Goal: Task Accomplishment & Management: Complete application form

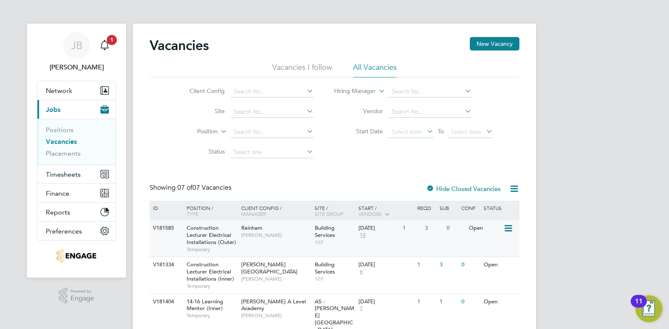
click at [301, 234] on span "[PERSON_NAME]" at bounding box center [275, 235] width 69 height 7
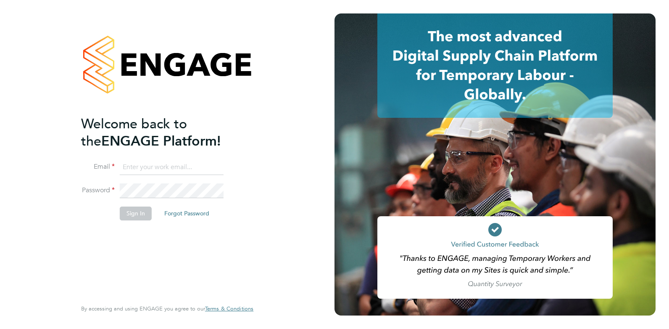
click at [171, 166] on input at bounding box center [172, 167] width 104 height 15
type input "joelbrickell@jjfox.com"
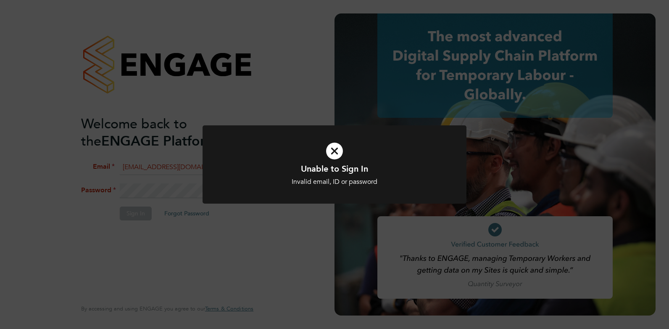
click at [334, 153] on icon at bounding box center [334, 151] width 219 height 33
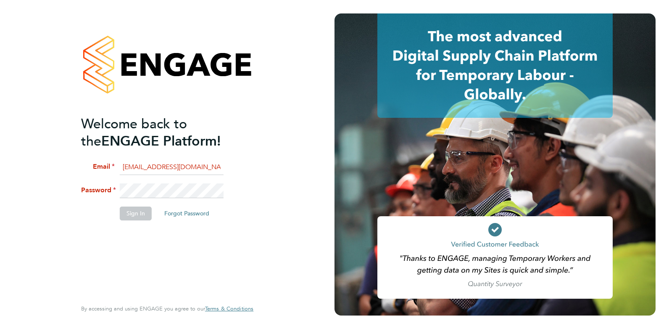
click at [106, 181] on fieldset "Email joelbrickell@jjfox.com Password Sign In Forgot Password" at bounding box center [163, 194] width 164 height 69
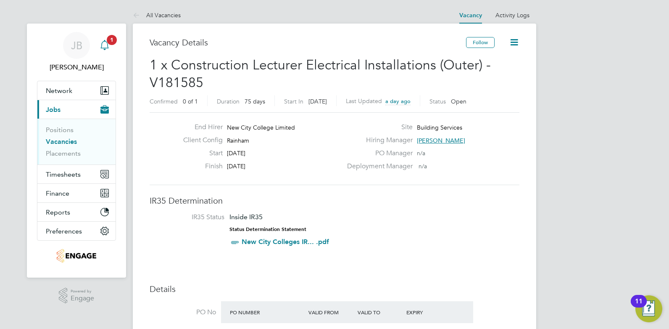
click at [109, 42] on span "1" at bounding box center [112, 40] width 10 height 10
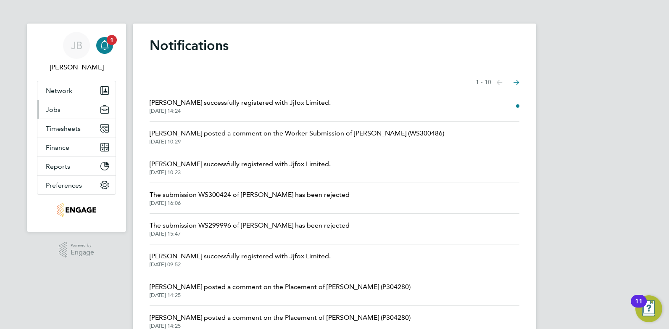
click at [72, 108] on button "Jobs" at bounding box center [76, 109] width 78 height 19
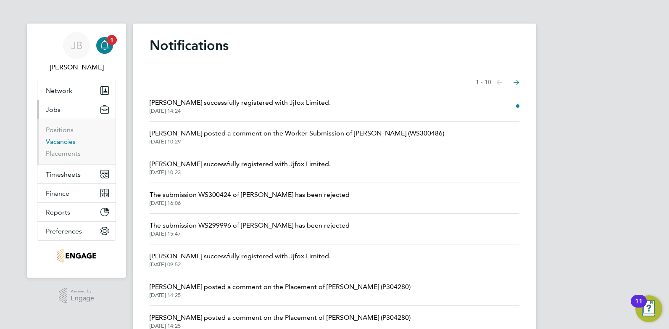
click at [60, 143] on link "Vacancies" at bounding box center [61, 141] width 30 height 8
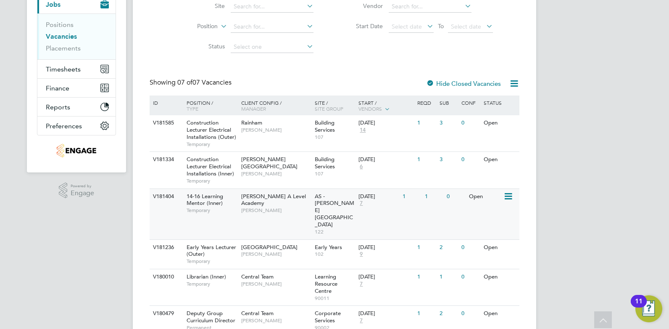
scroll to position [157, 0]
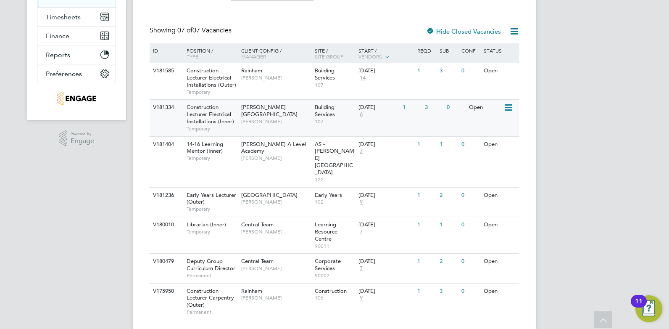
click at [300, 118] on span "[PERSON_NAME]" at bounding box center [275, 121] width 69 height 7
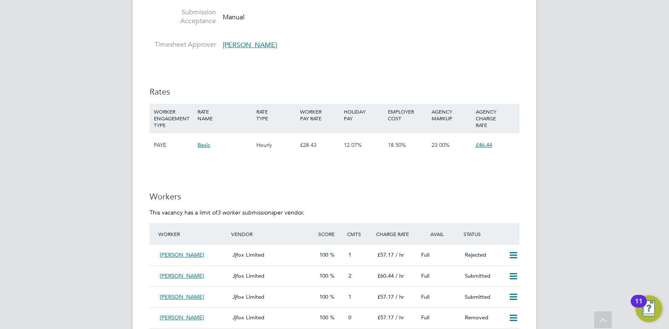
scroll to position [1451, 0]
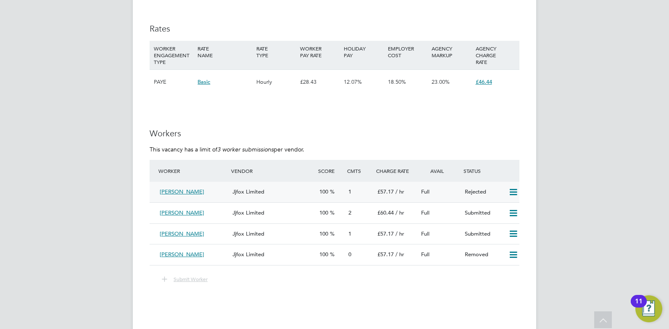
click at [514, 192] on icon at bounding box center [513, 192] width 11 height 7
click at [504, 209] on li "Resubmit" at bounding box center [500, 210] width 36 height 12
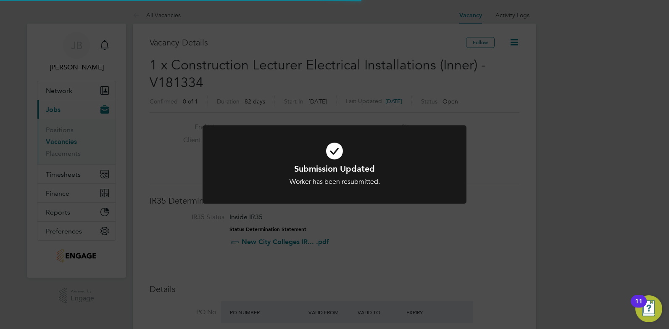
scroll to position [4, 4]
click at [337, 154] on icon at bounding box center [334, 151] width 219 height 33
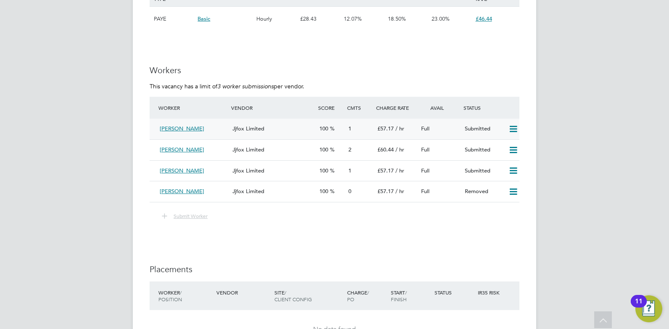
click at [513, 129] on icon at bounding box center [513, 129] width 11 height 7
click at [503, 146] on li "Remove" at bounding box center [501, 147] width 32 height 12
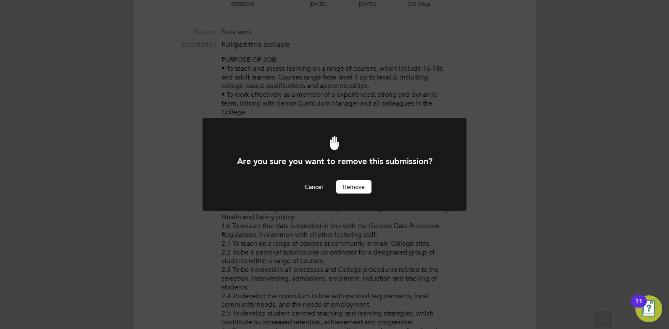
click at [353, 187] on button "Remove" at bounding box center [353, 186] width 35 height 13
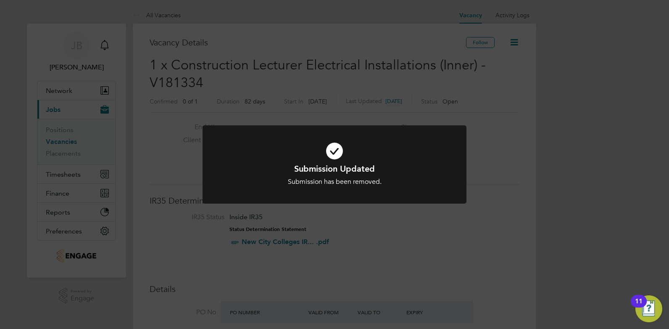
click at [422, 237] on div "Submission Updated Submission has been removed. Cancel Okay" at bounding box center [334, 164] width 669 height 329
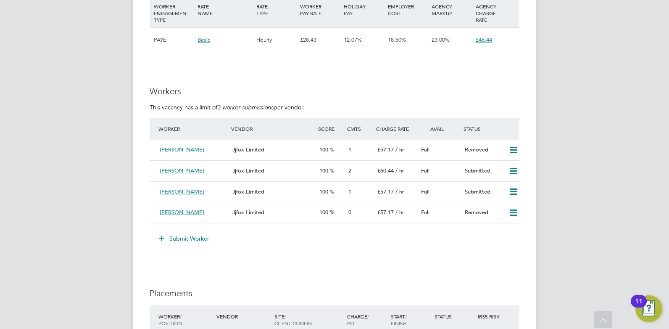
click at [195, 238] on button "Submit Worker" at bounding box center [184, 238] width 63 height 13
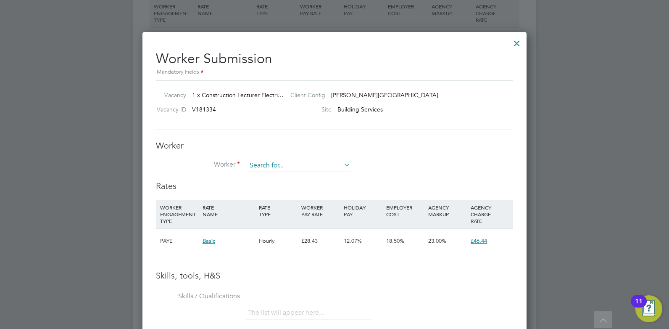
click at [282, 164] on input at bounding box center [299, 165] width 104 height 13
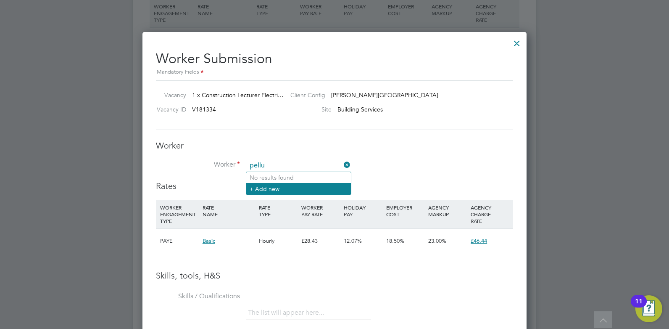
type input "pellu"
click at [277, 190] on li "+ Add new" at bounding box center [298, 188] width 105 height 11
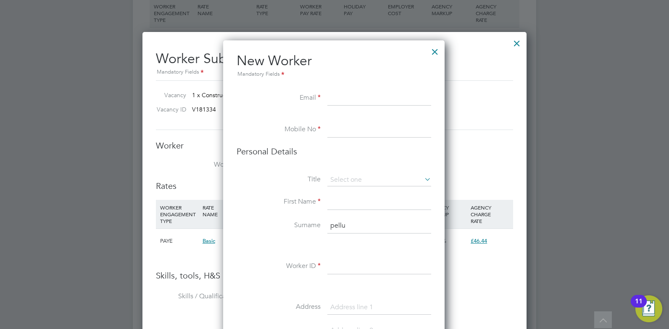
paste input "[EMAIL_ADDRESS][PERSON_NAME][DOMAIN_NAME]"
type input "[EMAIL_ADDRESS][PERSON_NAME][DOMAIN_NAME]"
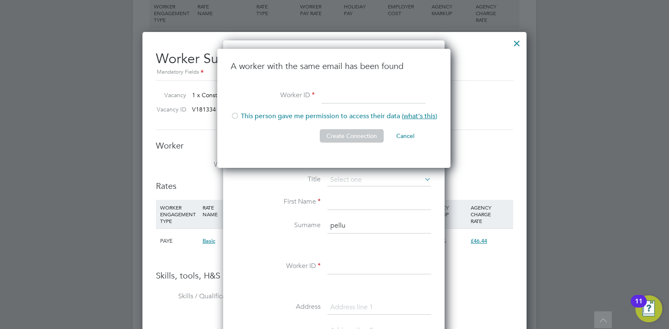
click at [253, 116] on li "This person gave me permission to access their data ( what's this )" at bounding box center [334, 120] width 206 height 17
click at [338, 97] on input at bounding box center [374, 95] width 104 height 15
type input "HQ00037540"
click at [355, 137] on button "Create Connection" at bounding box center [352, 135] width 64 height 13
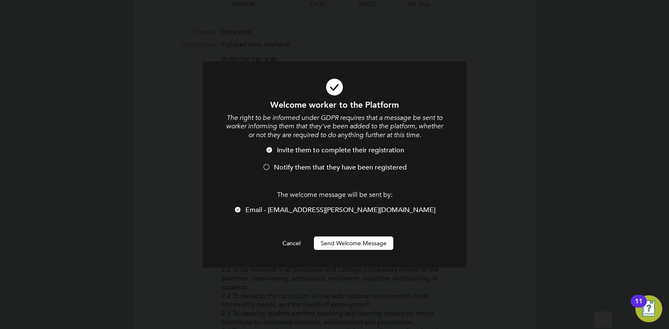
scroll to position [0, 0]
click at [357, 244] on button "Send Welcome Message" at bounding box center [353, 242] width 79 height 13
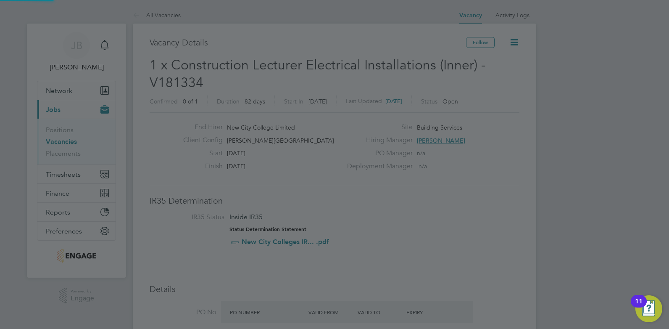
scroll to position [329, 0]
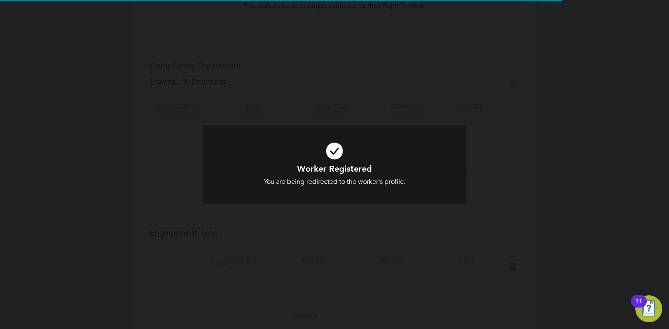
scroll to position [1493, 0]
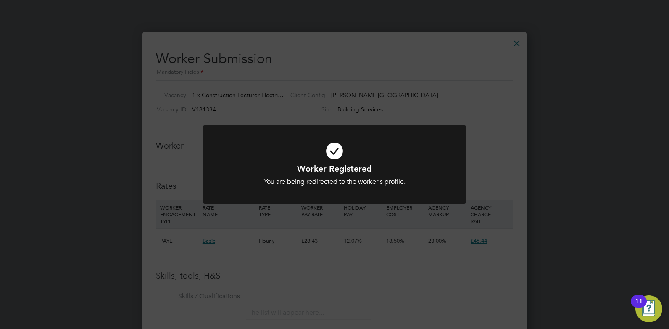
click at [335, 148] on icon at bounding box center [334, 151] width 219 height 33
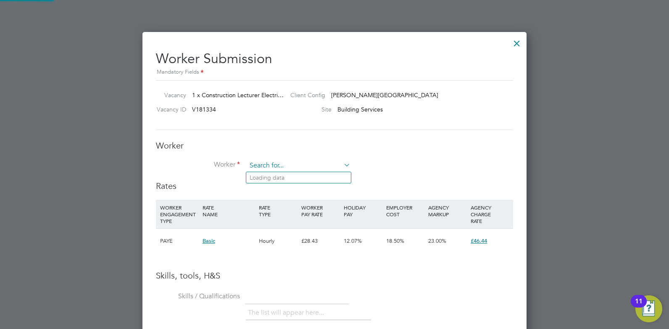
click at [313, 165] on input at bounding box center [299, 165] width 104 height 13
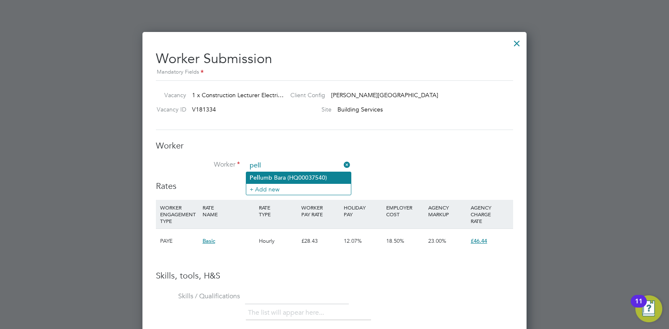
click at [304, 173] on li "Pell umb Bara (HQ00037540)" at bounding box center [298, 177] width 105 height 11
type input "[PERSON_NAME] (HQ00037540)"
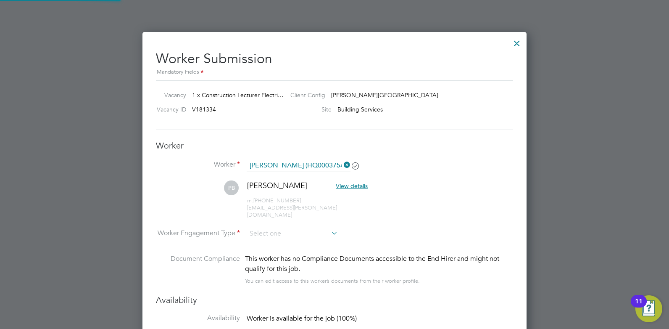
scroll to position [718, 385]
click at [327, 227] on input at bounding box center [292, 233] width 91 height 13
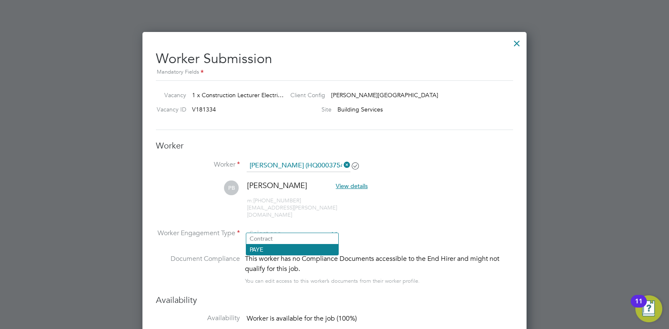
click at [309, 249] on li "PAYE" at bounding box center [292, 249] width 92 height 11
type input "PAYE"
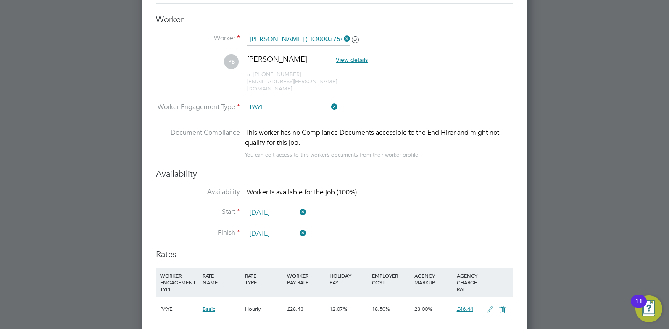
scroll to position [1671, 0]
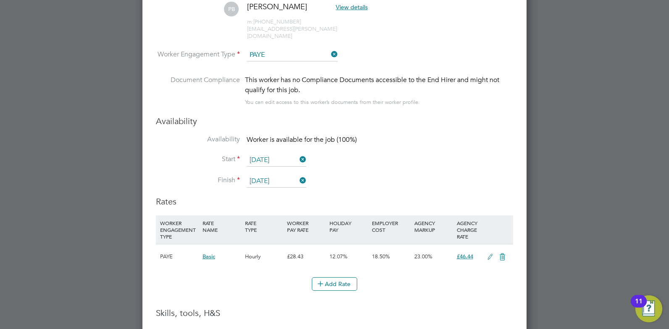
click at [489, 254] on icon at bounding box center [490, 257] width 11 height 7
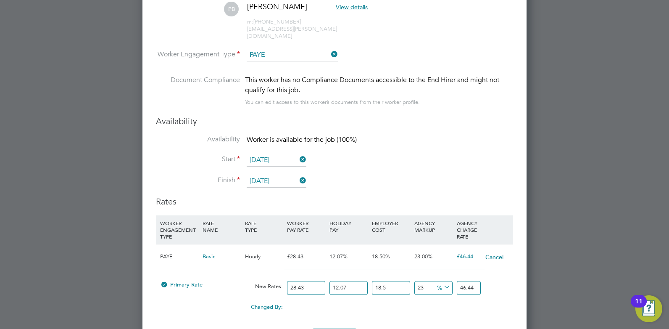
drag, startPoint x: 320, startPoint y: 281, endPoint x: 285, endPoint y: 280, distance: 35.8
click at [285, 280] on div "Primary Rate New Rates: 28.43 12.07 n/a 18.5 n/a 23 0 % 46.44" at bounding box center [334, 288] width 357 height 22
type input "3"
type input "4.900428855"
type input "36"
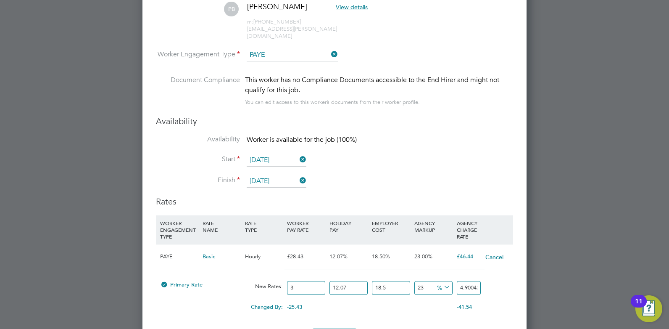
type input "58.80514626"
type input "3"
type input "4.900428855"
type input "38"
type input "62.07209883"
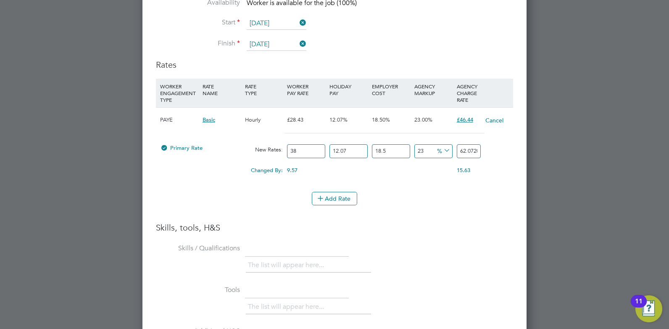
scroll to position [1819, 0]
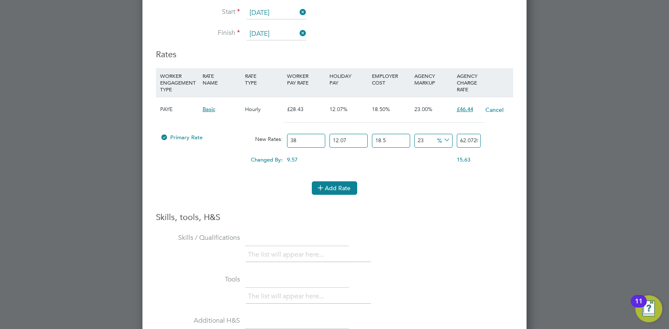
type input "38"
click at [336, 182] on button "Add Rate" at bounding box center [334, 187] width 45 height 13
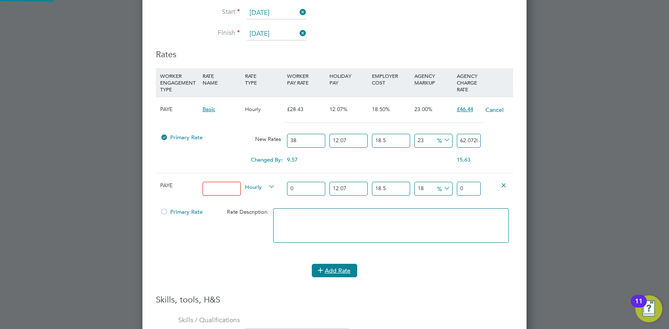
scroll to position [874, 385]
click at [505, 182] on icon at bounding box center [504, 185] width 6 height 6
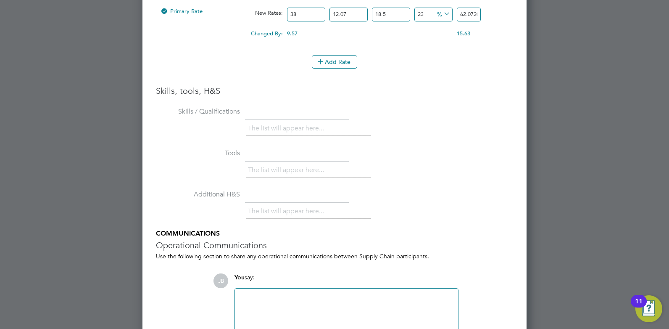
scroll to position [1987, 0]
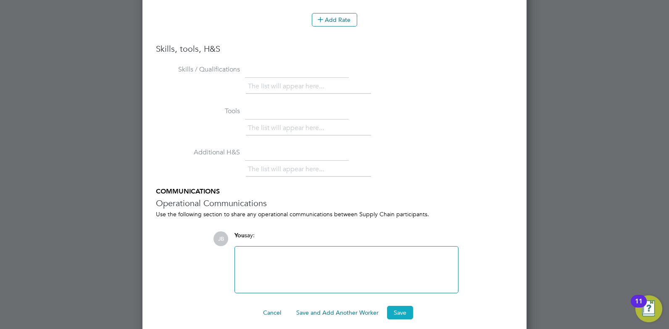
click at [401, 306] on button "Save" at bounding box center [400, 312] width 26 height 13
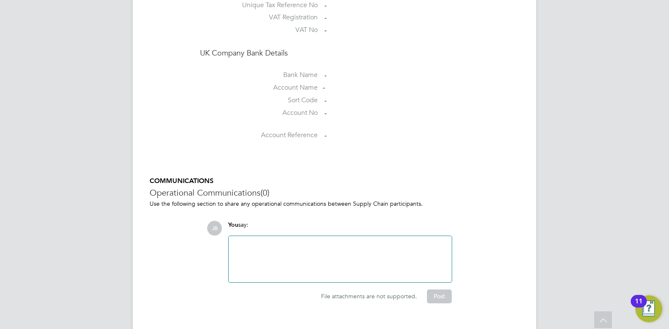
scroll to position [716, 0]
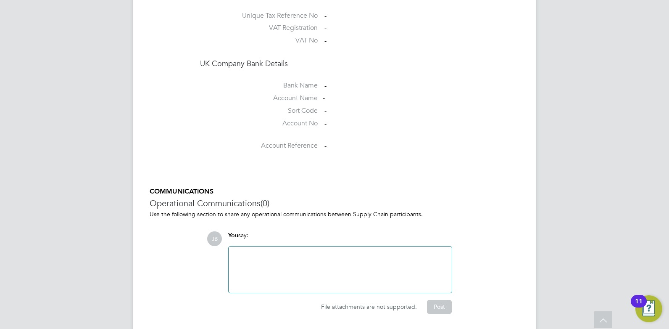
click at [328, 251] on div at bounding box center [340, 269] width 213 height 36
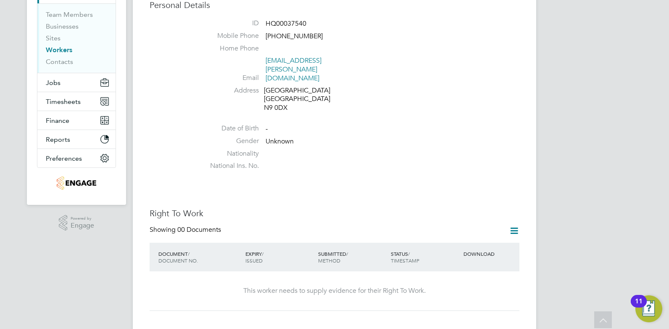
scroll to position [0, 0]
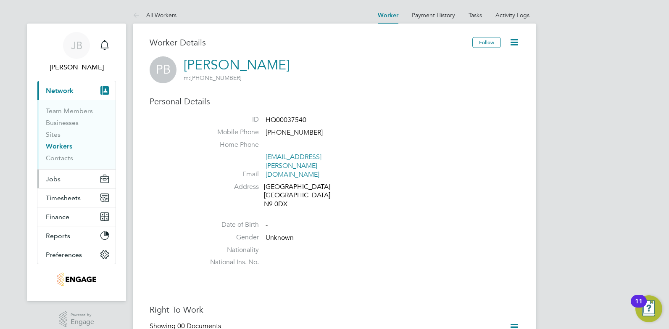
click at [67, 179] on button "Jobs" at bounding box center [76, 178] width 78 height 19
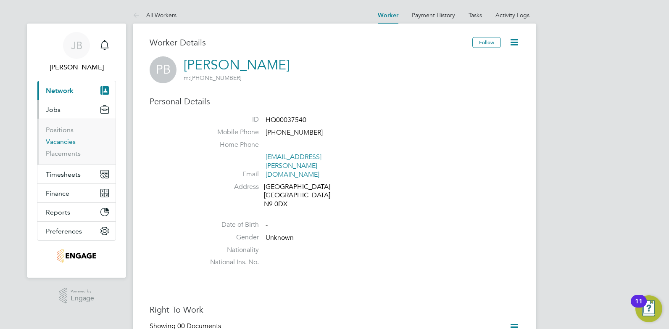
click at [60, 142] on link "Vacancies" at bounding box center [61, 141] width 30 height 8
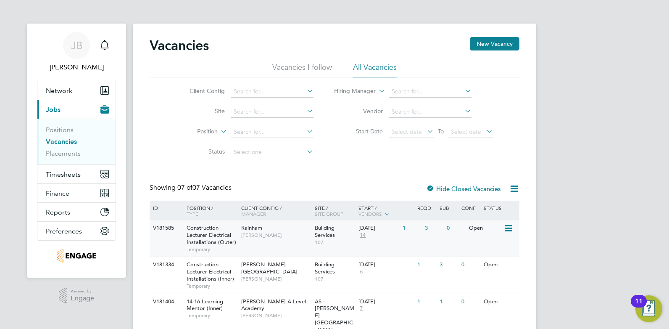
scroll to position [95, 0]
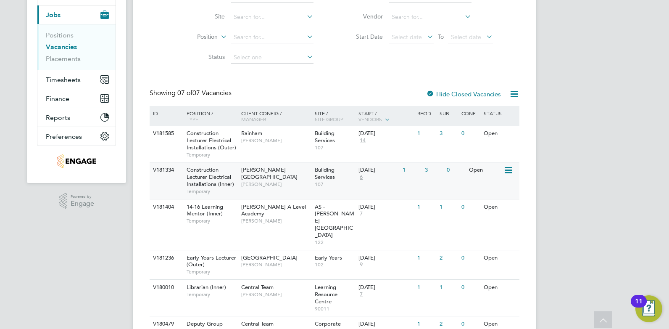
click at [305, 182] on div "Hackney Campus Christopher Taylor" at bounding box center [276, 176] width 74 height 29
click at [285, 143] on span "[PERSON_NAME]" at bounding box center [275, 140] width 69 height 7
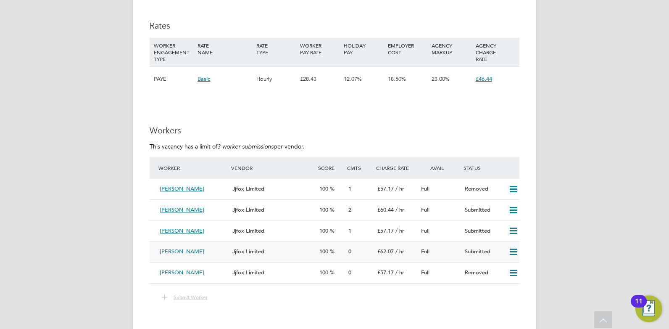
click at [307, 254] on div "Jjfox Limited" at bounding box center [272, 252] width 87 height 14
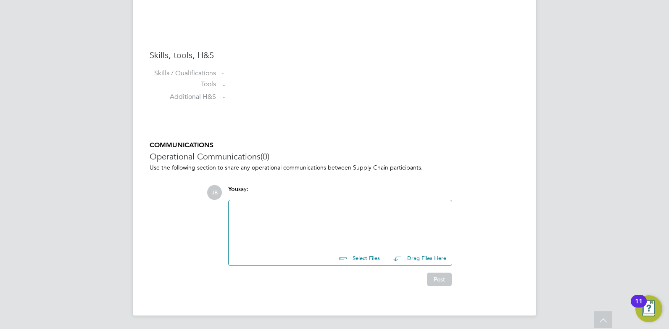
click at [359, 258] on input "file" at bounding box center [384, 257] width 126 height 12
type input "C:\fakepath\[PERSON_NAME] Cv - HQ 37540.docx"
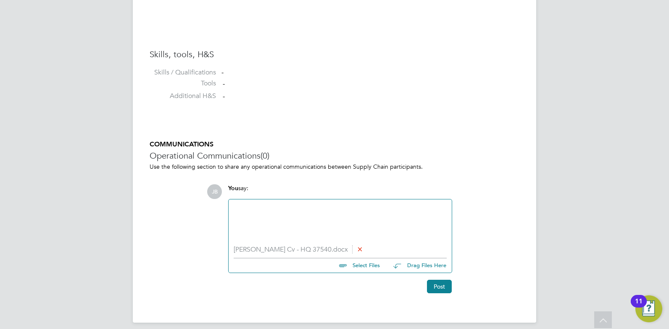
click at [314, 218] on div at bounding box center [340, 222] width 213 height 36
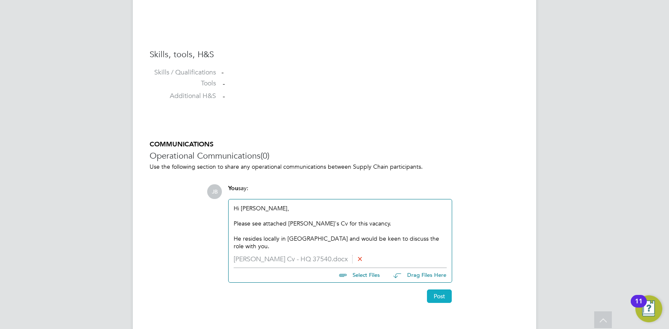
click at [445, 294] on button "Post" at bounding box center [439, 295] width 25 height 13
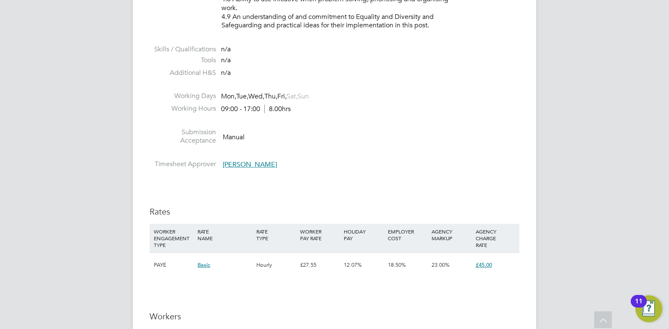
scroll to position [1472, 0]
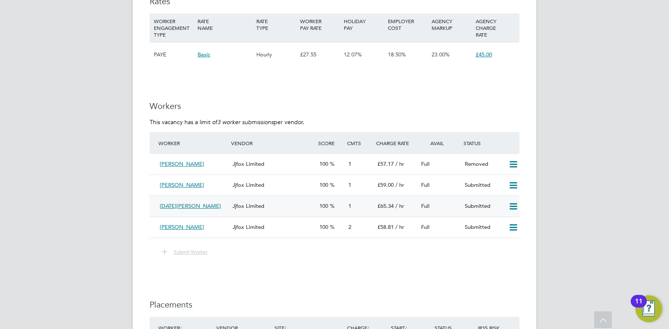
click at [513, 204] on icon at bounding box center [513, 206] width 11 height 7
click at [503, 224] on li "Remove" at bounding box center [501, 224] width 32 height 12
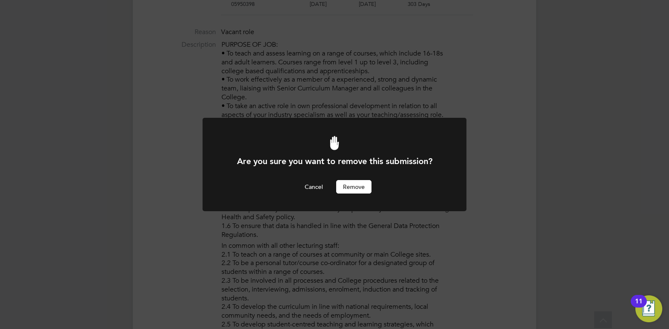
click at [359, 189] on button "Remove" at bounding box center [353, 186] width 35 height 13
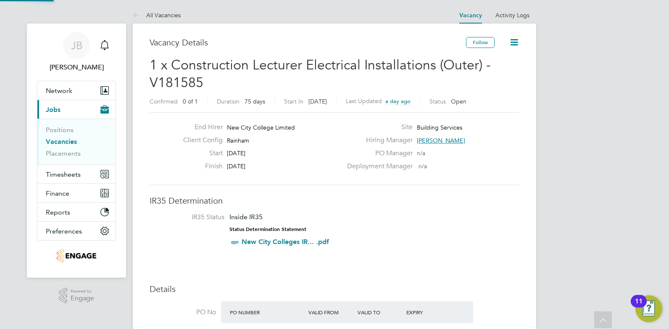
scroll to position [329, 0]
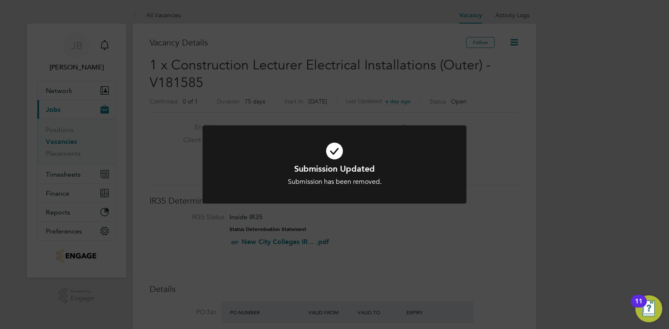
click at [354, 150] on icon at bounding box center [334, 151] width 219 height 33
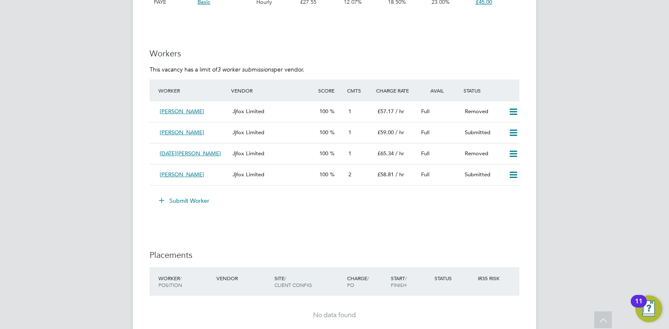
click at [195, 200] on button "Submit Worker" at bounding box center [184, 200] width 63 height 13
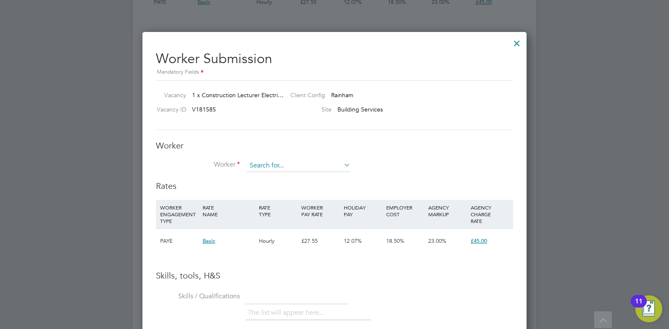
click at [299, 166] on input at bounding box center [299, 165] width 104 height 13
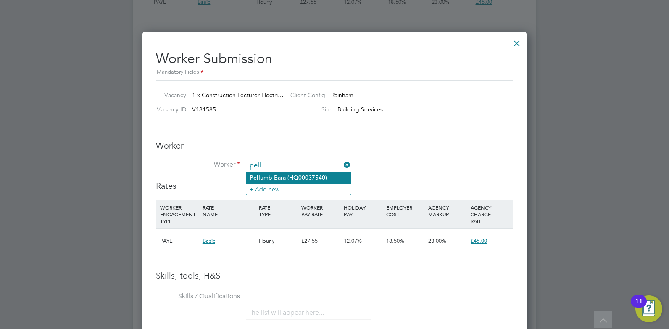
click at [298, 175] on li "Pell umb Bara (HQ00037540)" at bounding box center [298, 177] width 105 height 11
type input "[PERSON_NAME] (HQ00037540)"
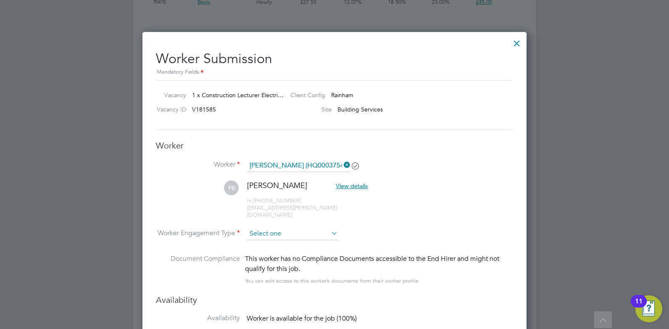
click at [301, 228] on input at bounding box center [292, 233] width 91 height 13
click at [293, 250] on li "PAYE" at bounding box center [292, 249] width 92 height 11
type input "PAYE"
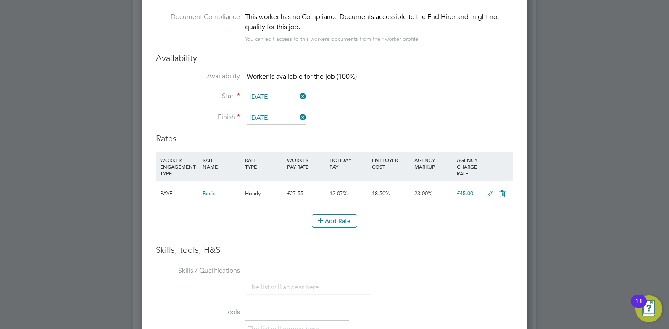
click at [487, 190] on icon at bounding box center [490, 193] width 11 height 7
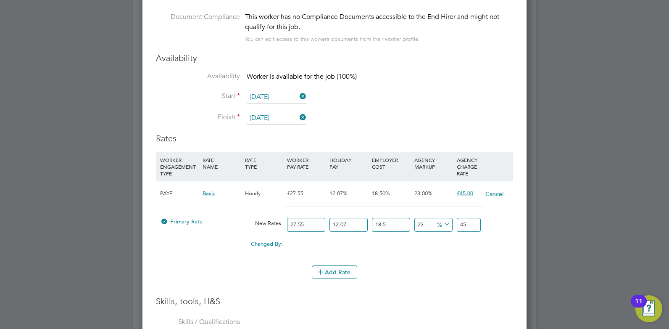
drag, startPoint x: 312, startPoint y: 216, endPoint x: 278, endPoint y: 216, distance: 34.5
click at [278, 216] on div "Primary Rate New Rates: 27.55 12.07 n/a 18.5 n/a 23 0 % 45" at bounding box center [334, 225] width 357 height 22
type input "4"
type input "6.53390514"
type input "40"
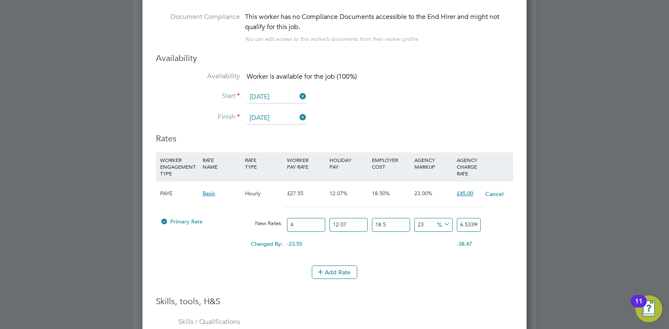
type input "65.3390514"
type input "4"
type input "6.53390514"
type input "3"
type input "4.900428855"
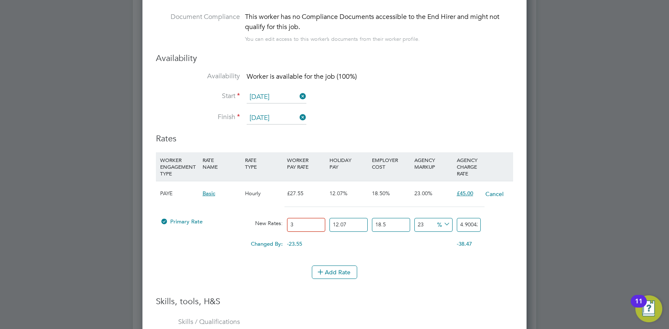
type input "38"
type input "62.07209883"
type input "38"
click at [346, 265] on button "Add Rate" at bounding box center [334, 271] width 45 height 13
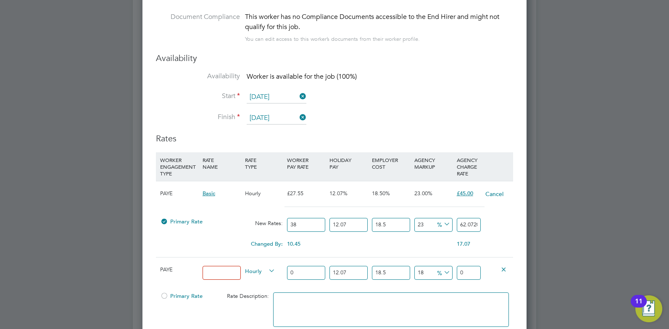
click at [506, 266] on icon at bounding box center [504, 269] width 6 height 6
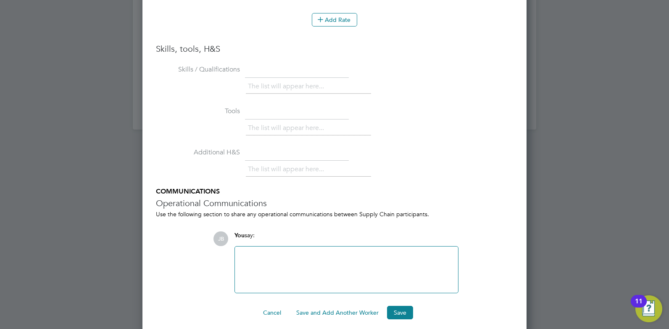
click at [380, 253] on div at bounding box center [346, 269] width 213 height 36
click at [401, 307] on button "Save" at bounding box center [400, 312] width 26 height 13
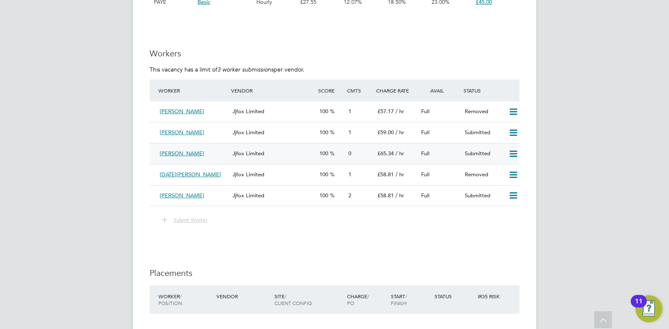
click at [305, 156] on div "Jjfox Limited" at bounding box center [272, 154] width 87 height 14
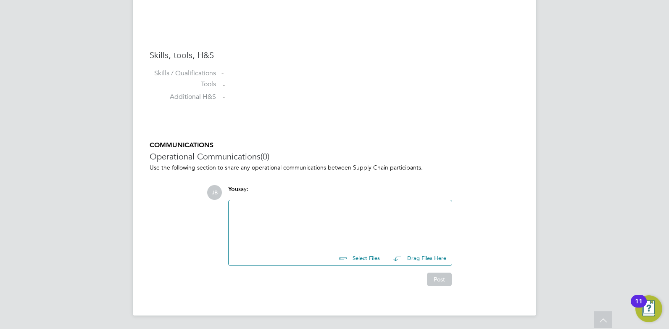
click at [364, 259] on input "file" at bounding box center [384, 257] width 126 height 12
type input "C:\fakepath\[PERSON_NAME] Cv - HQ 37540.docx"
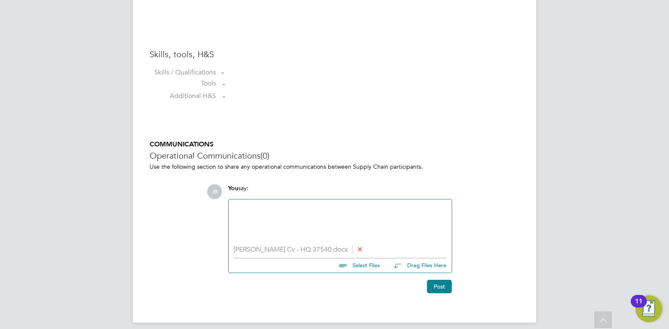
click at [296, 221] on div at bounding box center [340, 222] width 213 height 36
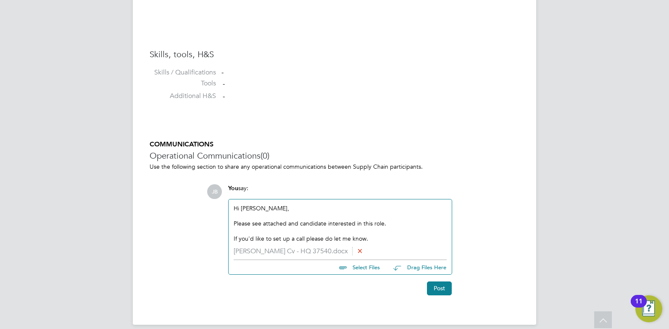
click at [296, 224] on div "Please see attached and candidate interested in this role." at bounding box center [340, 223] width 213 height 8
click at [396, 243] on div "Hi [PERSON_NAME], Please see attached a candidate interested in this role. If y…" at bounding box center [340, 223] width 223 height 48
click at [396, 239] on div "If you'd like to set up a call please do let me know." at bounding box center [340, 239] width 213 height 8
click at [319, 222] on div "Please see attached a candidate interested in this role." at bounding box center [340, 223] width 213 height 8
drag, startPoint x: 385, startPoint y: 225, endPoint x: 335, endPoint y: 224, distance: 50.5
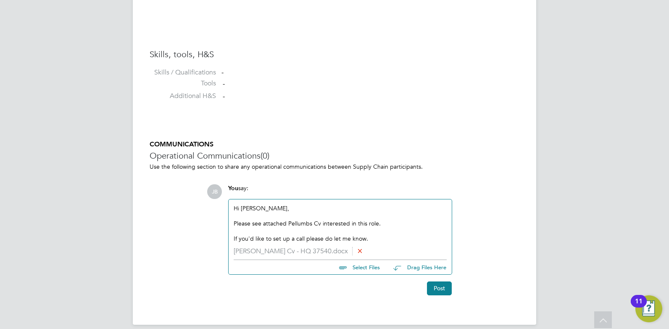
click at [335, 224] on div "Please see attached Pellumbs Cv interested in this role." at bounding box center [340, 223] width 213 height 8
click at [439, 288] on button "Post" at bounding box center [439, 287] width 25 height 13
